Goal: Transaction & Acquisition: Purchase product/service

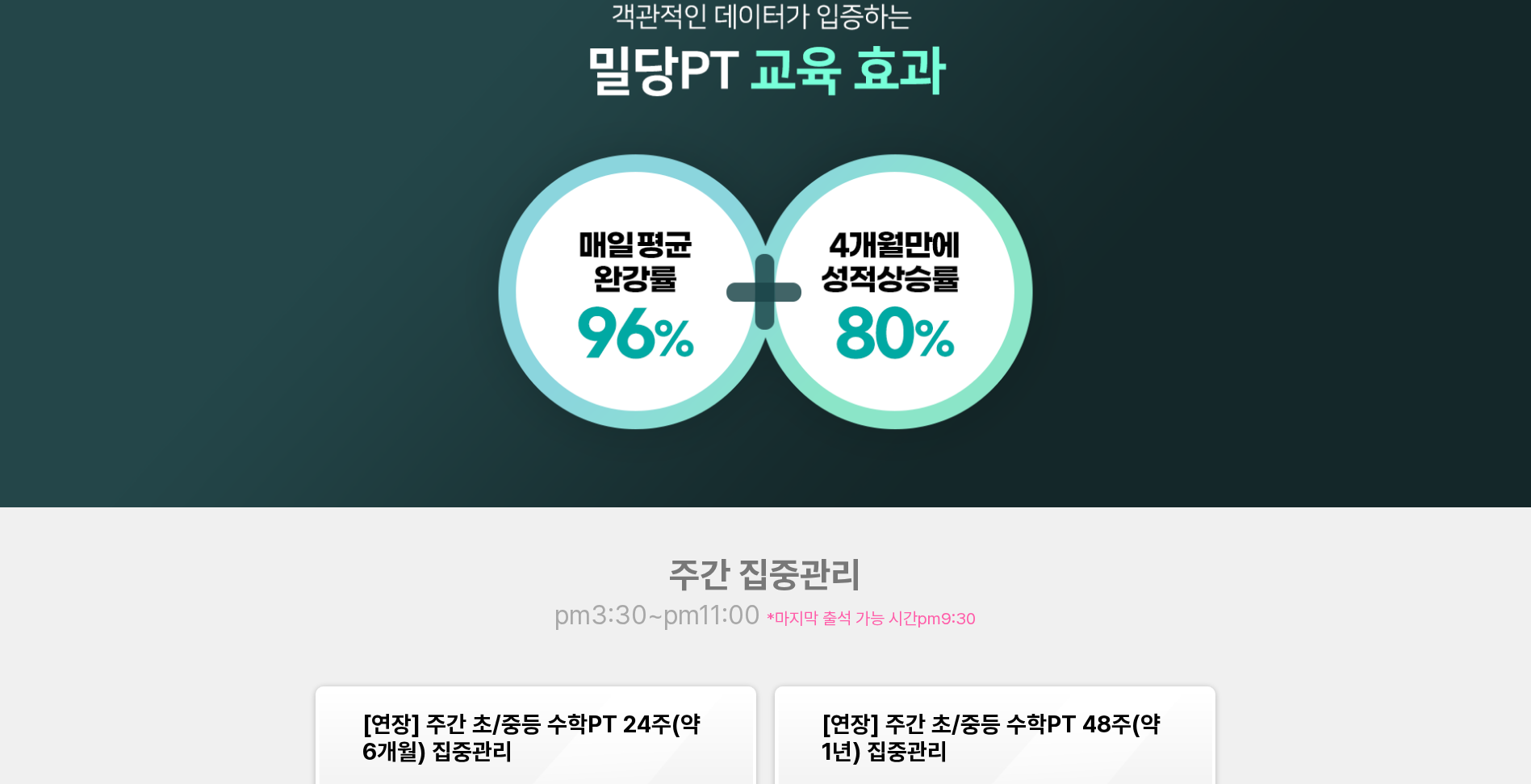
scroll to position [1856, 0]
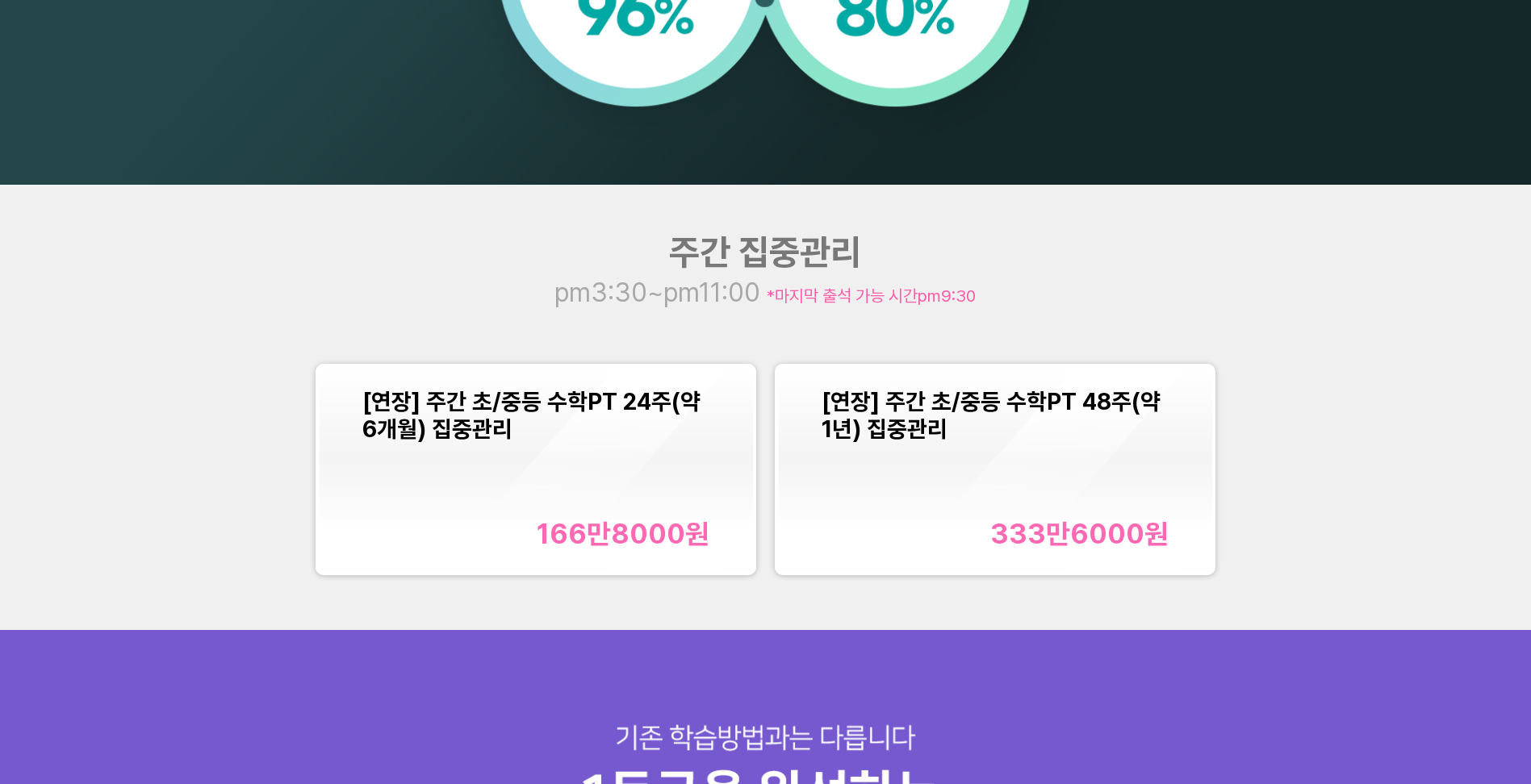
click at [557, 489] on div "[연장] 주간 초/중등 수학PT 24주(약 6개월) 집중관리 166만8000 원" at bounding box center [537, 469] width 348 height 163
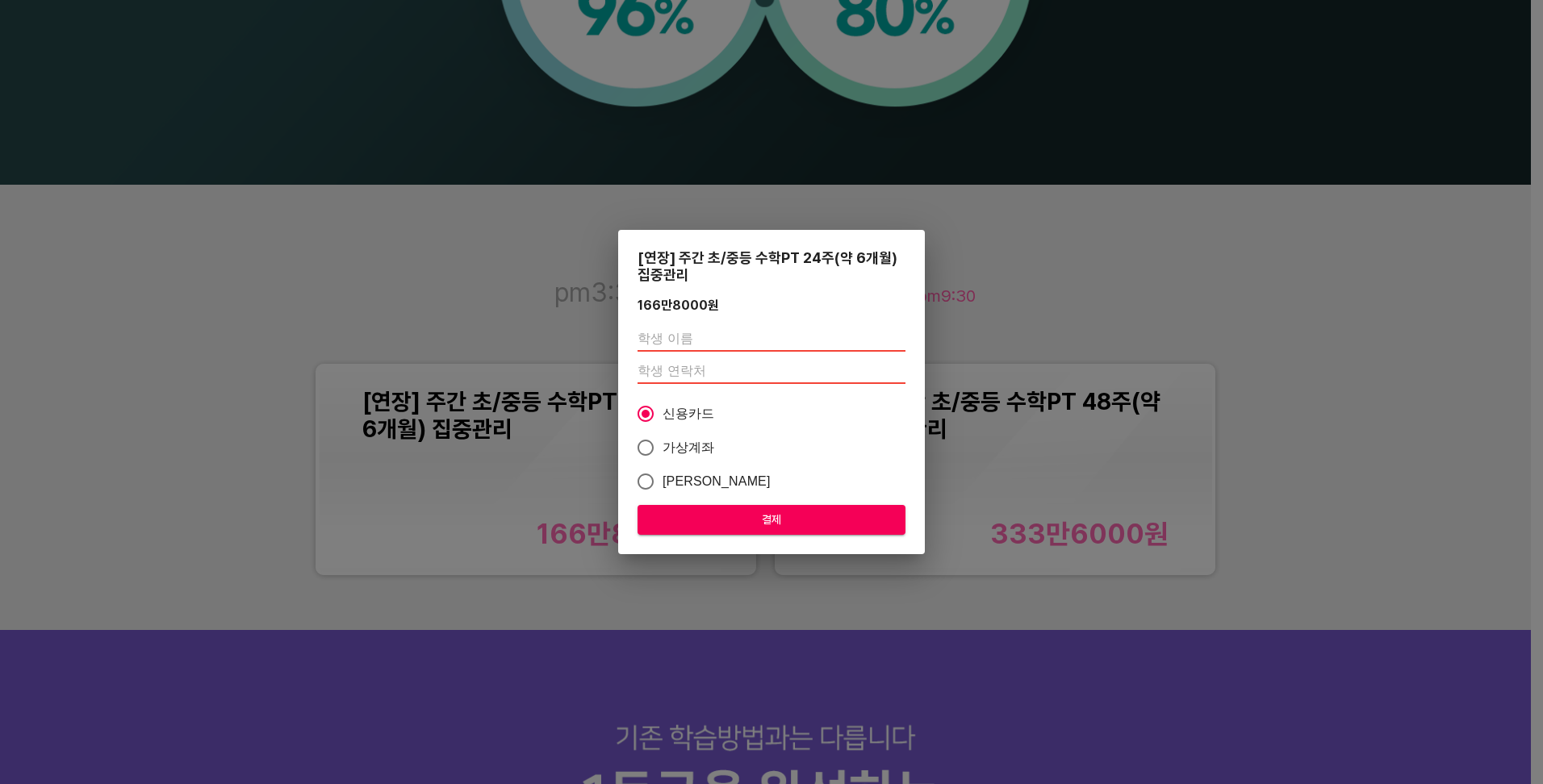
click at [737, 339] on input "text" at bounding box center [771, 339] width 268 height 26
type input "r"
type input "권지성"
click at [770, 372] on input "number" at bounding box center [771, 371] width 268 height 26
type input "01082866815"
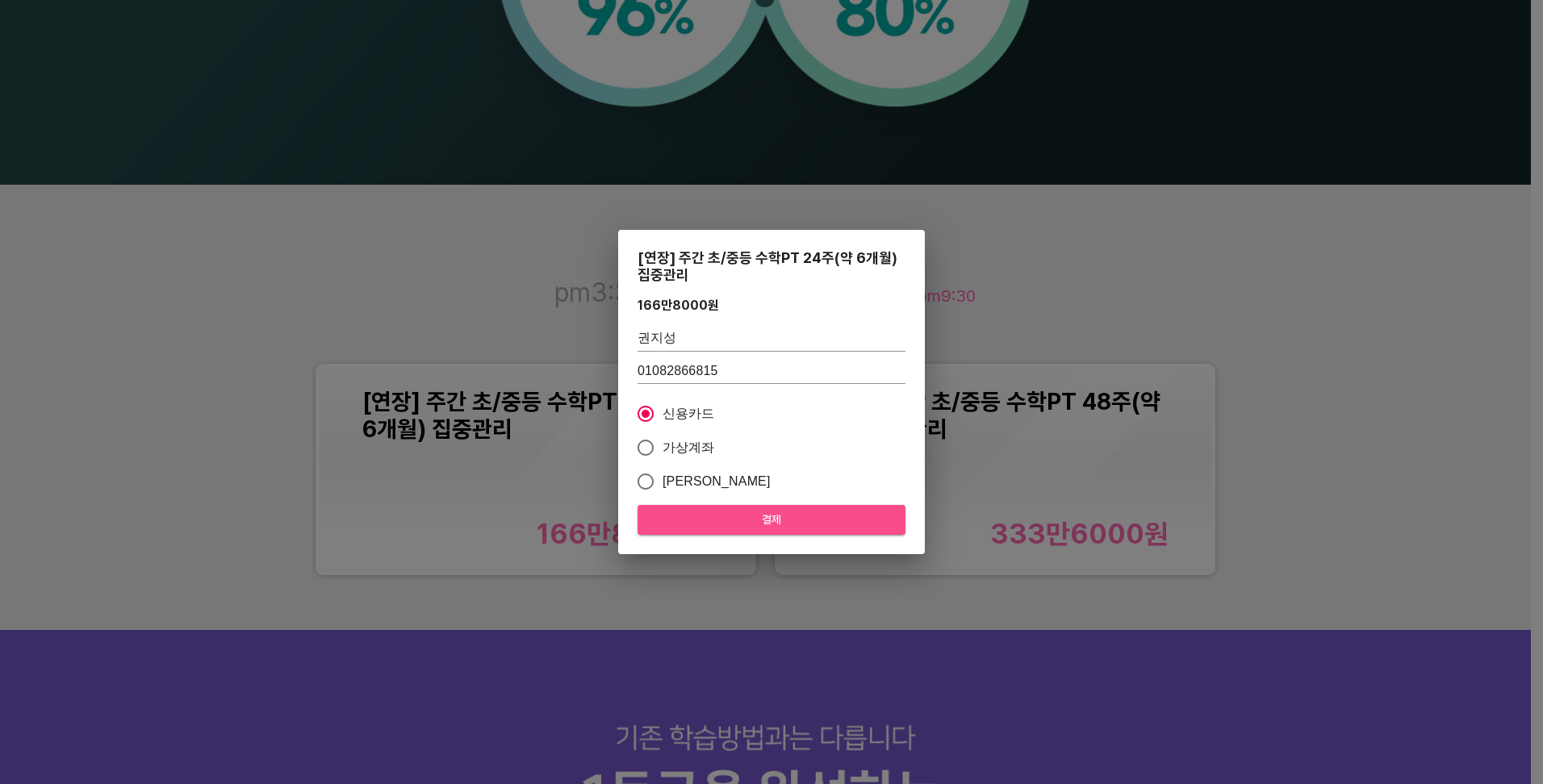
click at [780, 516] on span "결제" at bounding box center [771, 520] width 242 height 20
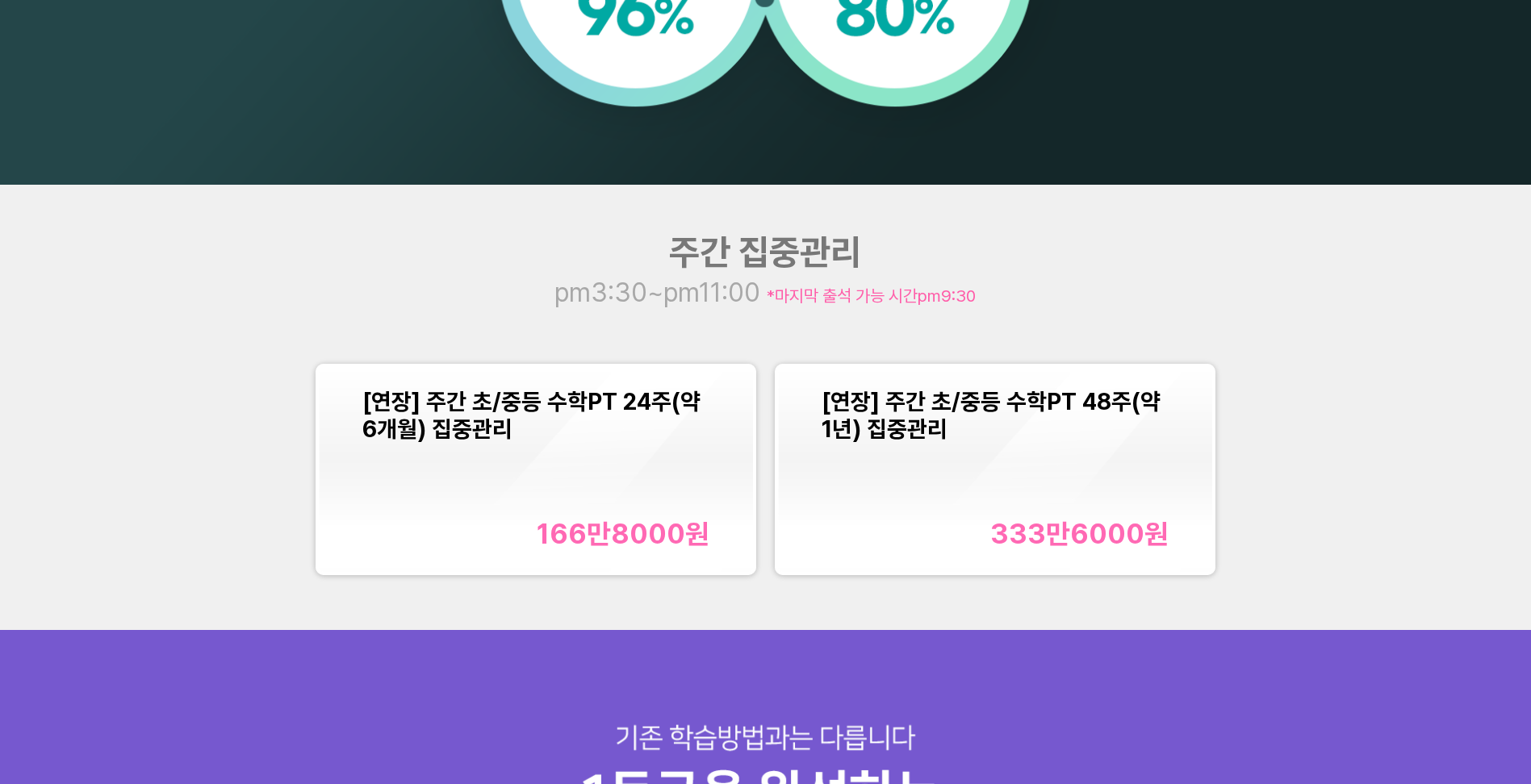
click at [603, 521] on div "166만8000 원" at bounding box center [623, 534] width 173 height 33
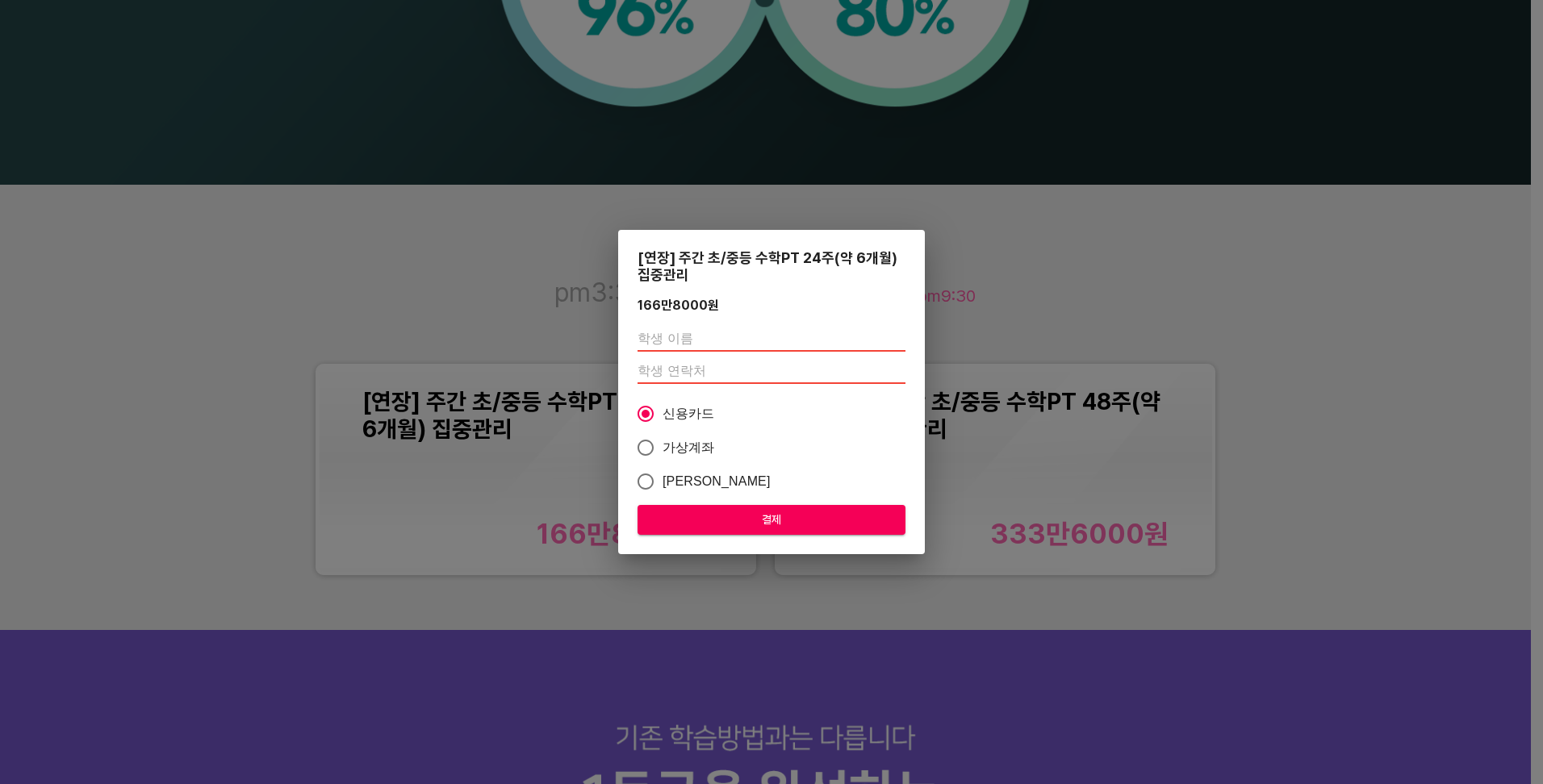
click at [730, 336] on input "text" at bounding box center [771, 339] width 268 height 26
type input "권[DEMOGRAPHIC_DATA]"
type input "01082866815"
click at [775, 514] on span "결제" at bounding box center [771, 520] width 242 height 20
